Goal: Task Accomplishment & Management: Complete application form

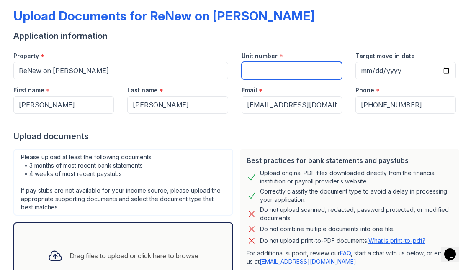
click at [255, 67] on input "Unit number" at bounding box center [292, 71] width 100 height 18
type input "1505"
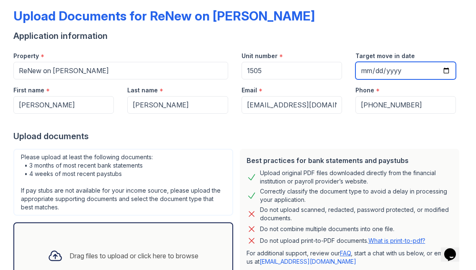
click at [371, 69] on input "Target move in date" at bounding box center [405, 71] width 100 height 18
type input "[DATE]"
click at [339, 138] on div "Upload documents" at bounding box center [237, 137] width 449 height 12
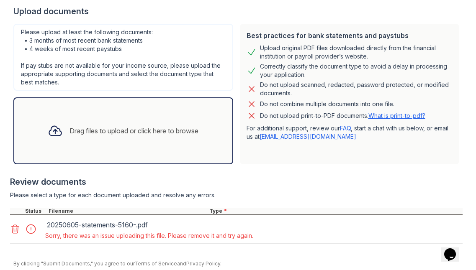
scroll to position [167, 0]
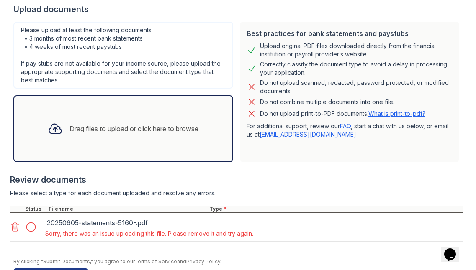
click at [16, 227] on icon at bounding box center [15, 227] width 7 height 8
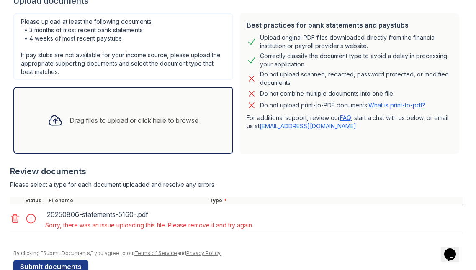
scroll to position [183, 0]
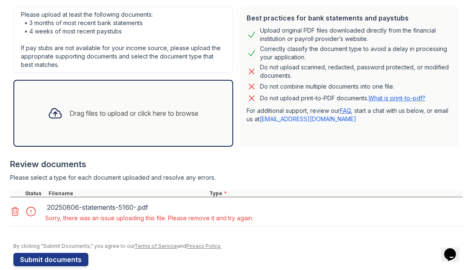
click at [15, 213] on icon at bounding box center [15, 212] width 10 height 10
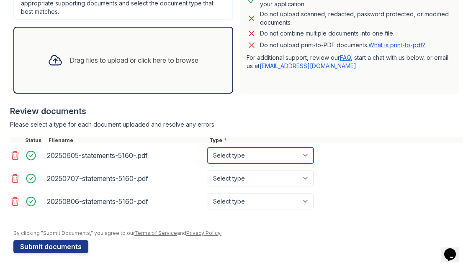
scroll to position [236, 0]
select select "bank_statement"
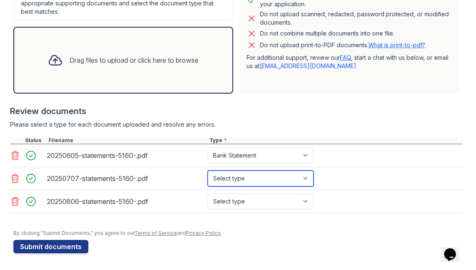
select select "bank_statement"
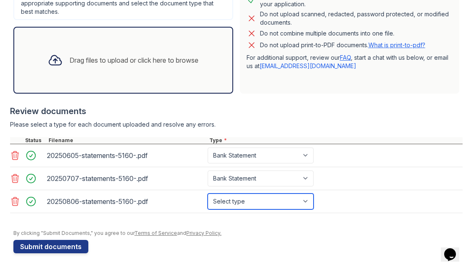
select select "bank_statement"
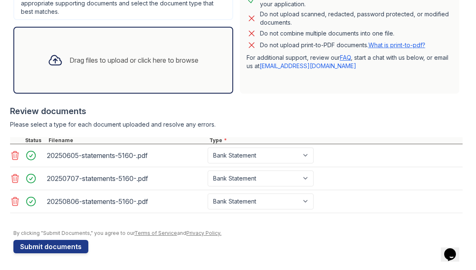
click at [316, 115] on div "Review documents" at bounding box center [236, 111] width 453 height 12
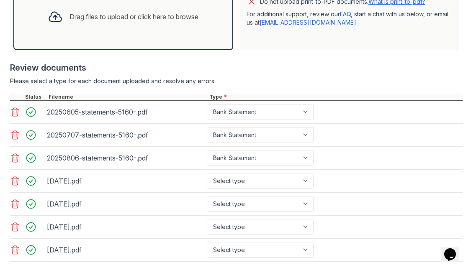
scroll to position [286, 0]
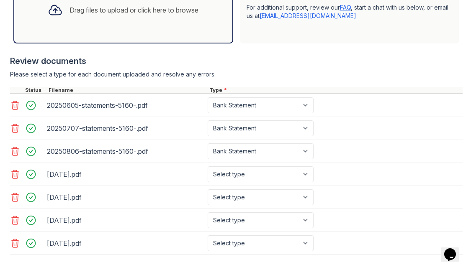
click at [255, 182] on div "[DATE].pdf Select type Paystub Bank Statement Offer Letter Tax Documents Benefi…" at bounding box center [236, 174] width 453 height 23
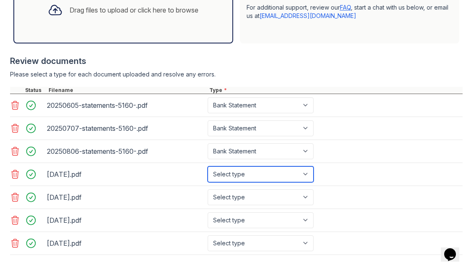
select select "paystub"
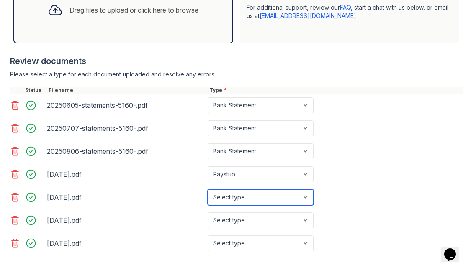
select select "paystub"
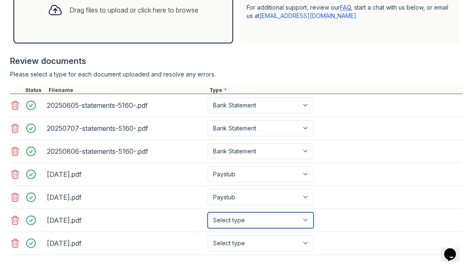
select select "paystub"
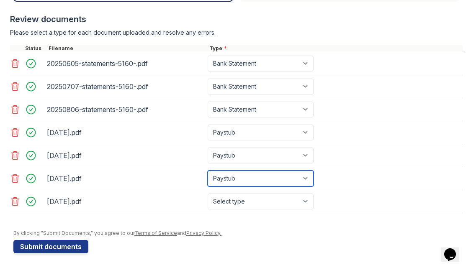
scroll to position [328, 0]
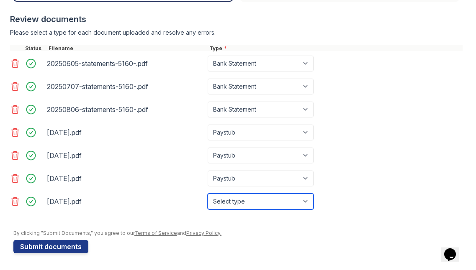
select select "paystub"
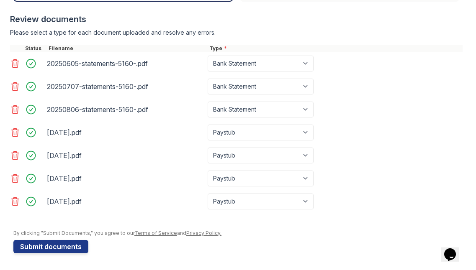
click at [281, 221] on div at bounding box center [236, 217] width 453 height 8
click at [58, 248] on button "Submit documents" at bounding box center [50, 246] width 75 height 13
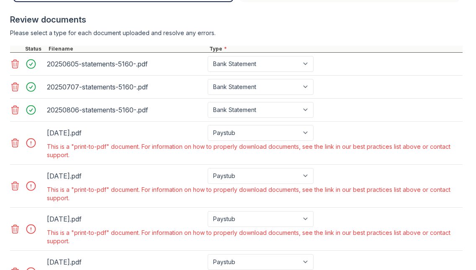
scroll to position [334, 0]
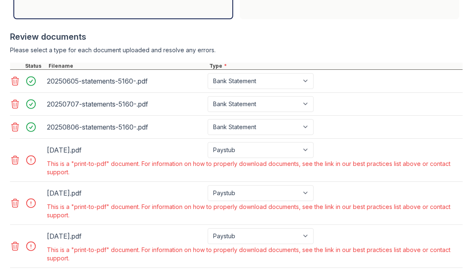
click at [15, 166] on div at bounding box center [27, 160] width 35 height 36
click at [15, 160] on icon at bounding box center [15, 160] width 10 height 10
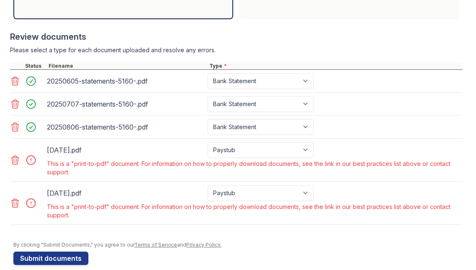
click at [15, 160] on icon at bounding box center [15, 160] width 10 height 10
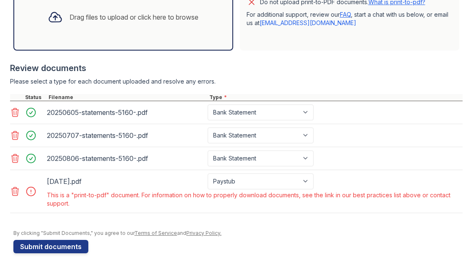
scroll to position [303, 0]
click at [15, 193] on icon at bounding box center [15, 192] width 10 height 10
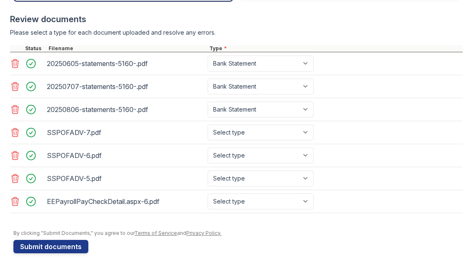
scroll to position [352, 0]
select select "paystub"
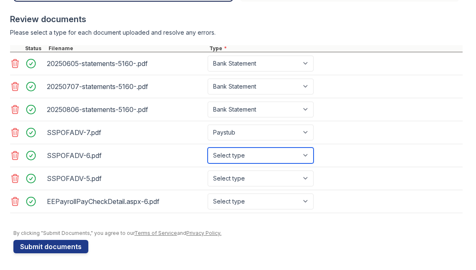
select select "paystub"
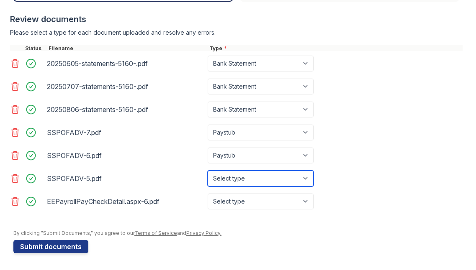
select select "paystub"
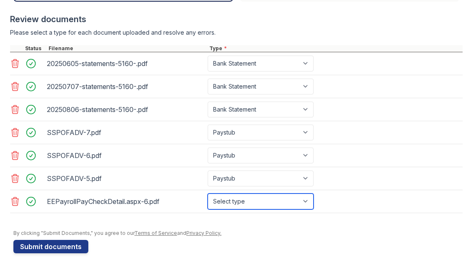
select select "paystub"
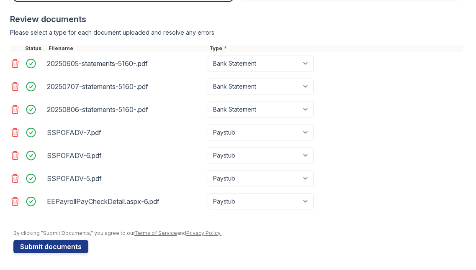
click at [334, 222] on div at bounding box center [237, 226] width 449 height 8
click at [50, 250] on button "Submit documents" at bounding box center [50, 246] width 75 height 13
